Goal: Browse casually

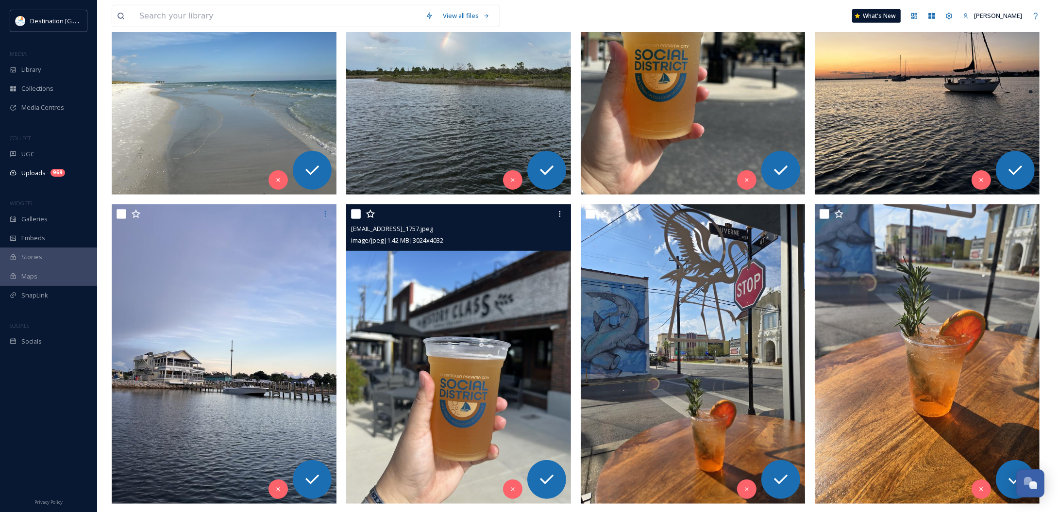
scroll to position [546, 0]
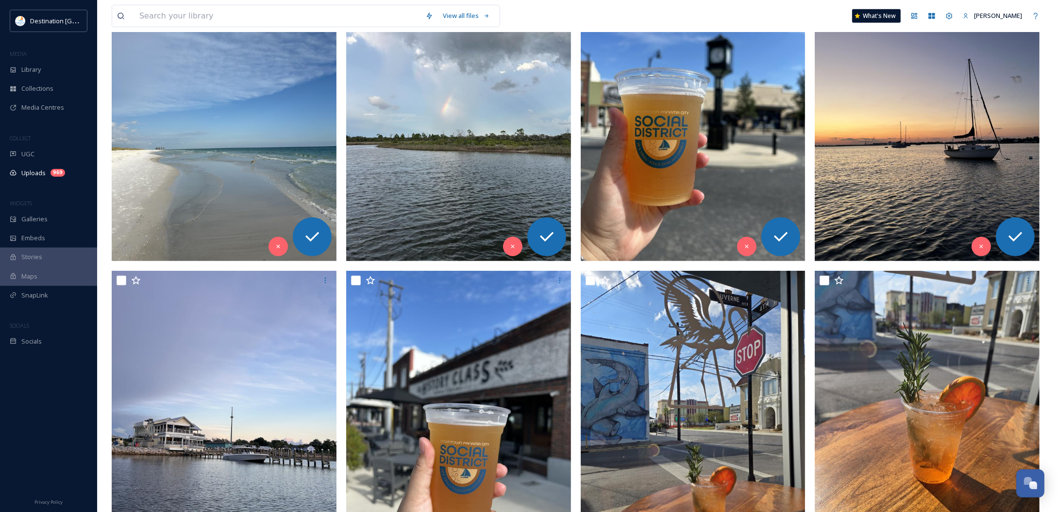
click at [168, 116] on img at bounding box center [224, 111] width 225 height 299
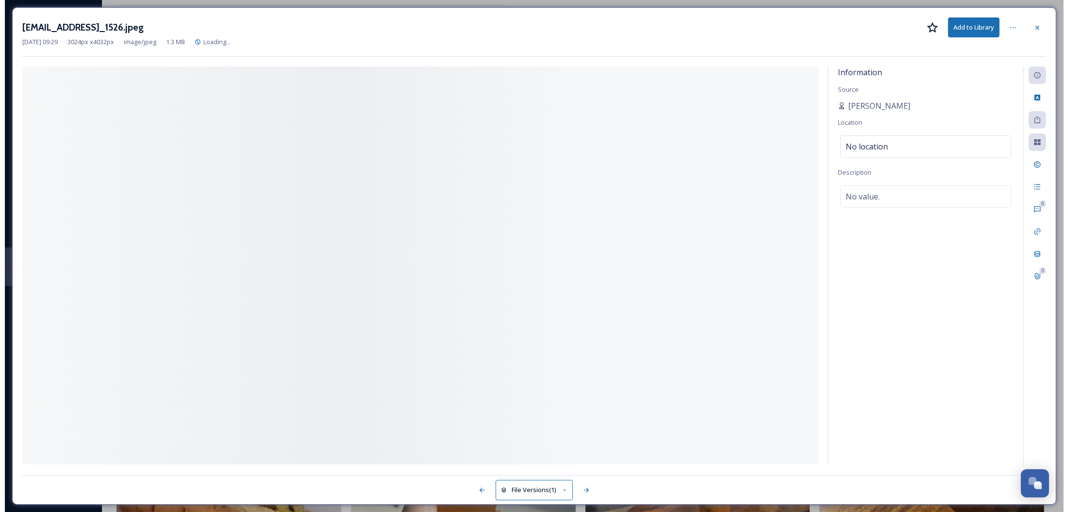
scroll to position [237, 0]
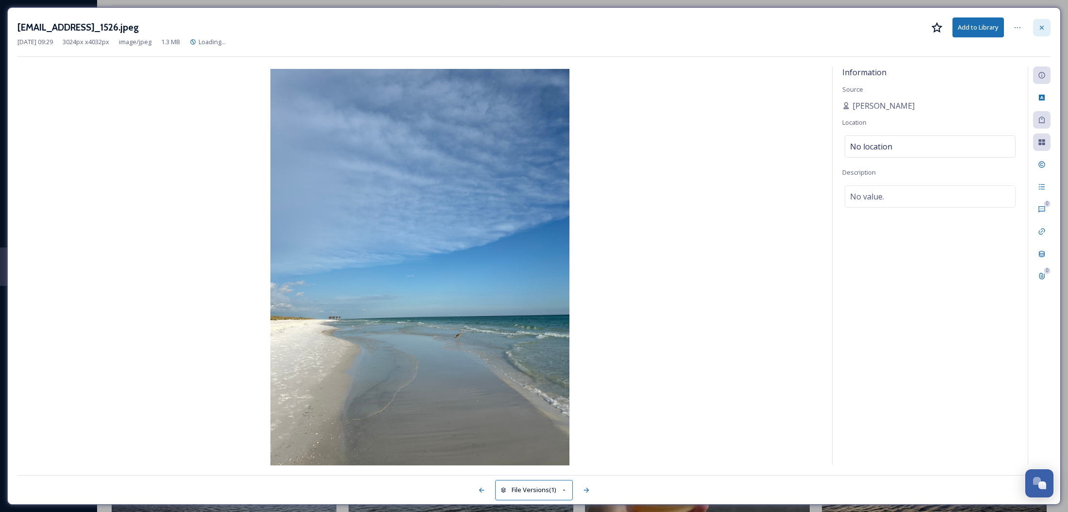
click at [1047, 32] on div at bounding box center [1041, 27] width 17 height 17
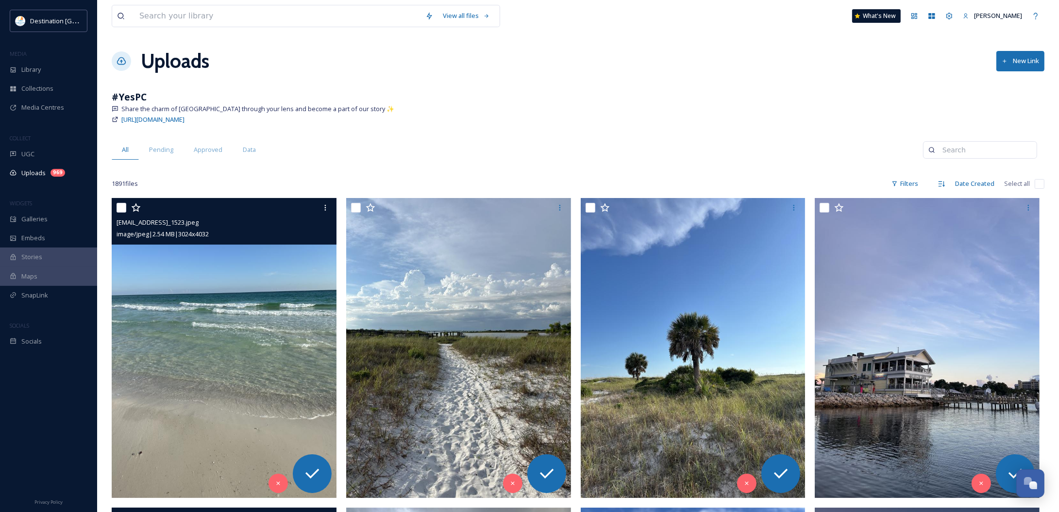
click at [215, 380] on img at bounding box center [224, 347] width 225 height 299
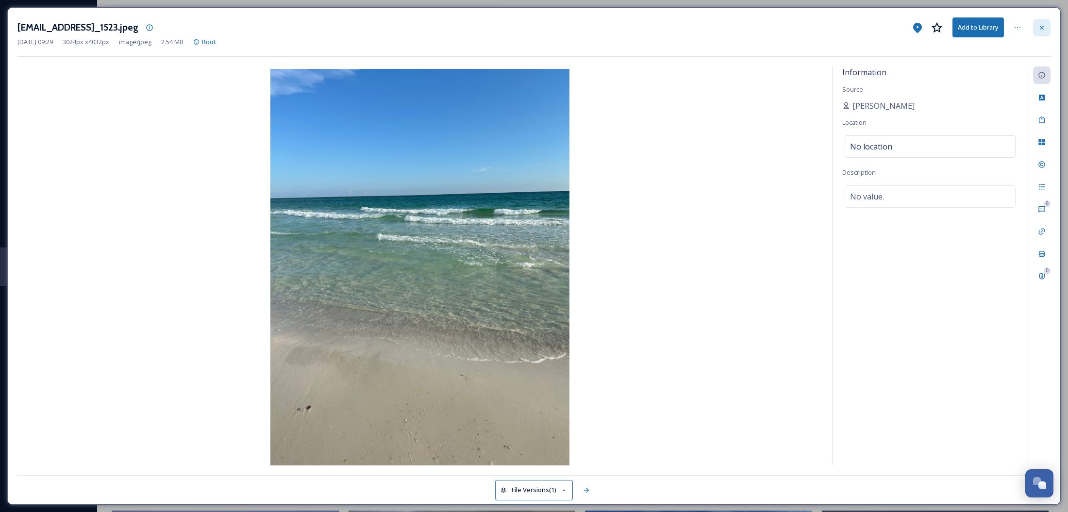
click at [1041, 32] on icon at bounding box center [1042, 28] width 8 height 8
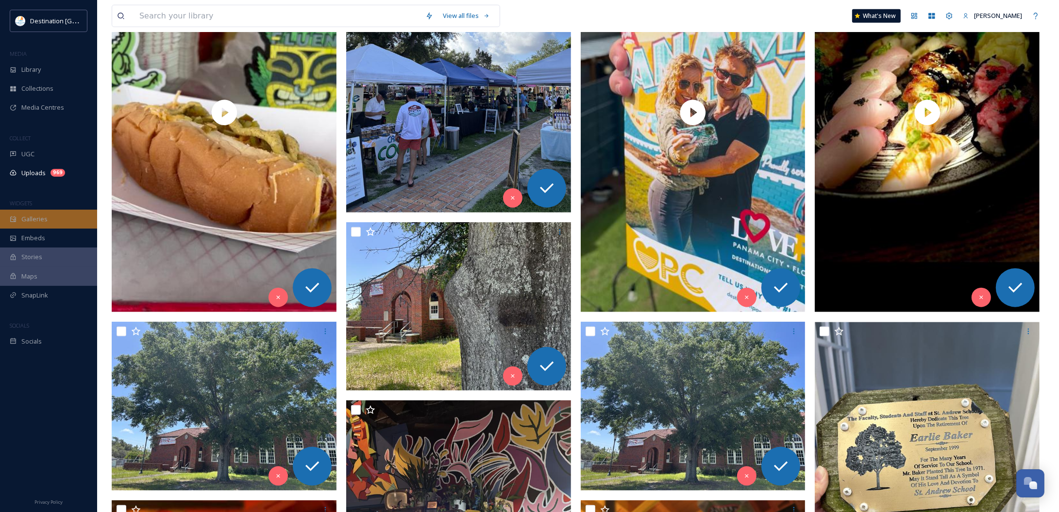
scroll to position [1207, 0]
